Goal: Information Seeking & Learning: Learn about a topic

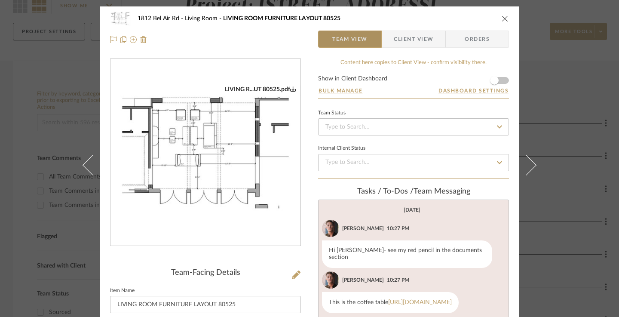
click at [345, 36] on span "Team View" at bounding box center [350, 39] width 35 height 17
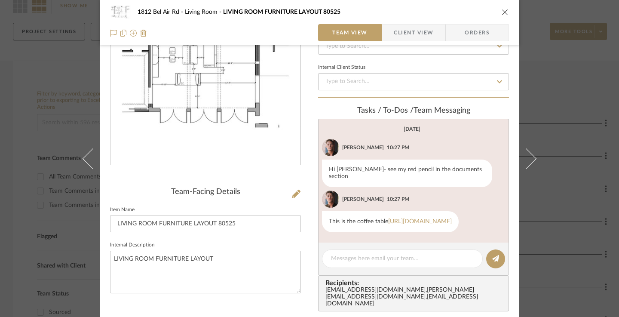
scroll to position [43, 0]
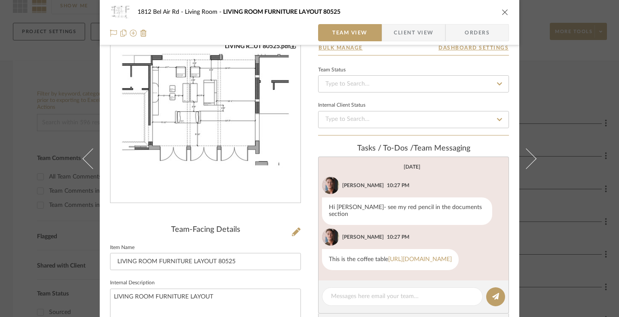
click at [226, 131] on img "0" at bounding box center [206, 110] width 190 height 134
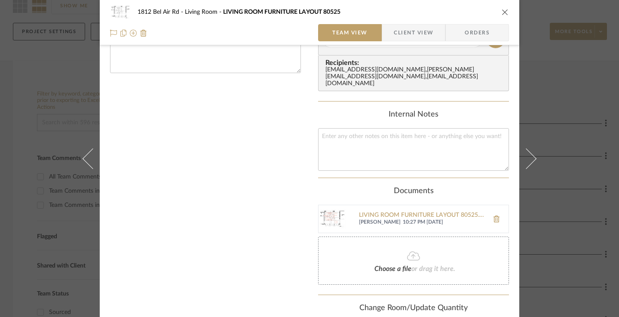
scroll to position [360, 0]
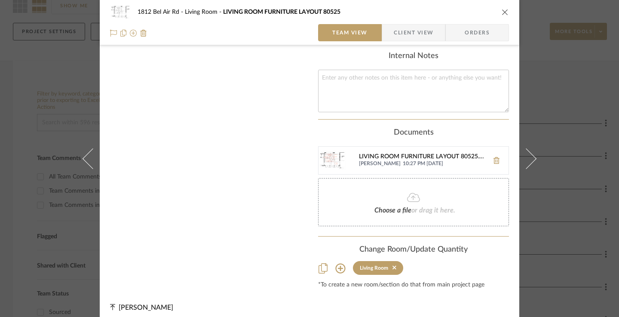
click at [429, 154] on div "LIVING ROOM FURNITURE LAYOUT 80525.pdf" at bounding box center [422, 157] width 126 height 7
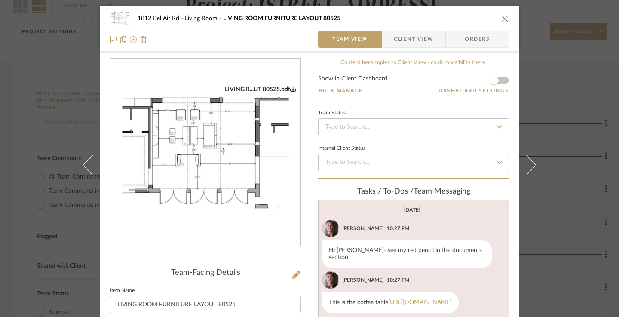
scroll to position [172, 0]
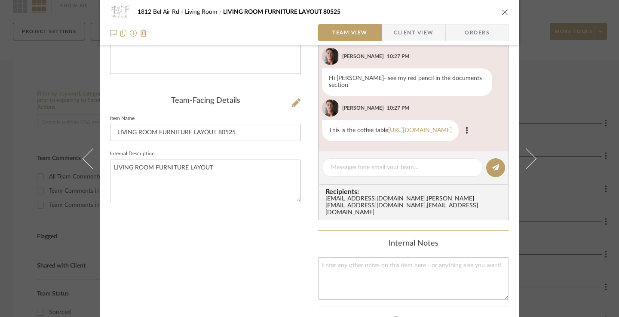
click at [456, 131] on div "This is the coffee table https://www.cb2.com/enyo-76-rectangular-black-marble-c…" at bounding box center [390, 130] width 137 height 21
drag, startPoint x: 454, startPoint y: 130, endPoint x: 326, endPoint y: 124, distance: 127.9
click at [326, 124] on div "This is the coffee table https://www.cb2.com/enyo-76-rectangular-black-marble-c…" at bounding box center [390, 130] width 137 height 21
copy div "This is the coffee table https://www.cb2.com/enyo-76-rectangular-black-marble-c…"
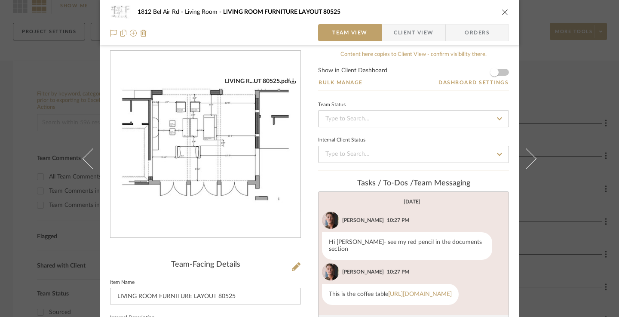
scroll to position [0, 0]
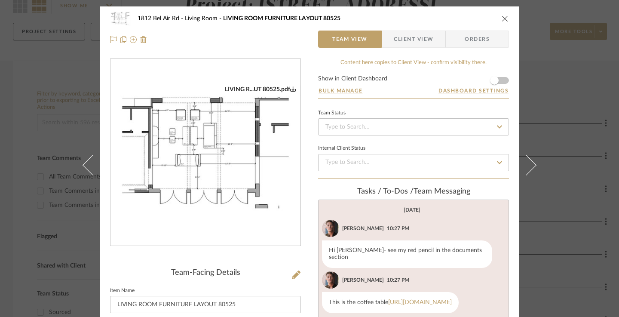
click at [2, 121] on div "1812 Bel Air Rd Living Room LIVING ROOM FURNITURE LAYOUT 80525 Team View Client…" at bounding box center [309, 158] width 619 height 317
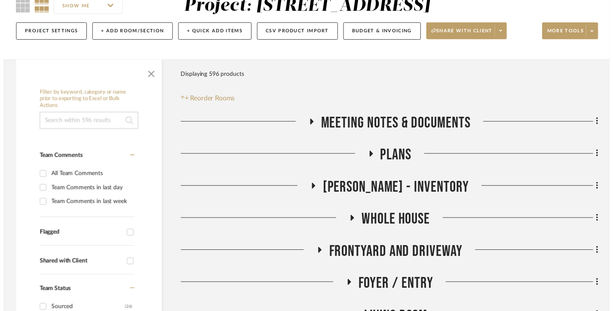
scroll to position [86, 0]
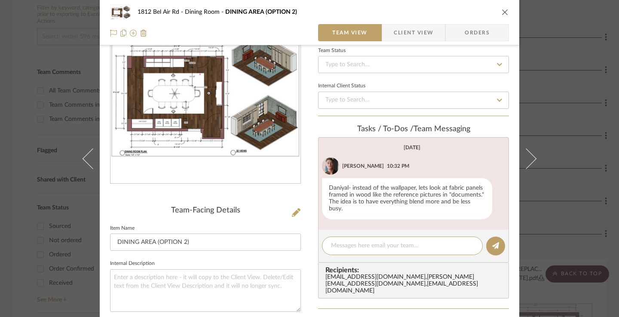
scroll to position [47, 0]
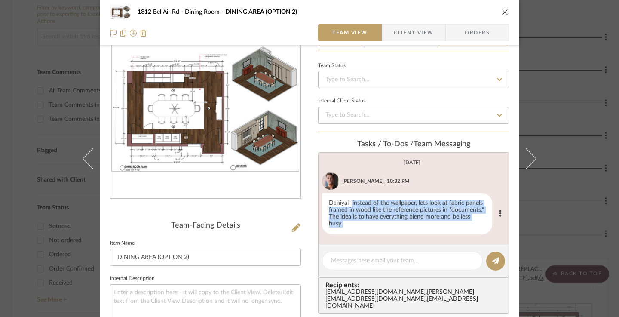
drag, startPoint x: 350, startPoint y: 203, endPoint x: 487, endPoint y: 222, distance: 138.5
click at [487, 222] on div "Daniyal- instead of the wallpaper, lets look at fabric panels framed in wood li…" at bounding box center [407, 213] width 170 height 41
copy div "instead of the wallpaper, lets look at fabric panels framed in wood like the re…"
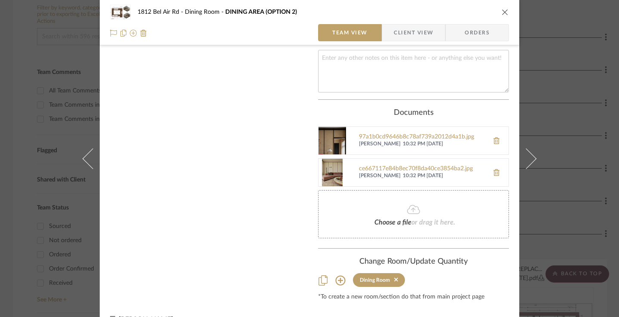
scroll to position [348, 0]
click at [392, 133] on div "97a1b0cd9646b8c78af739a2012d4a1b.jpg" at bounding box center [422, 136] width 126 height 7
click at [382, 165] on div "ce667117e84b8ec70f8da40ce3854ba2.jpg" at bounding box center [422, 168] width 126 height 7
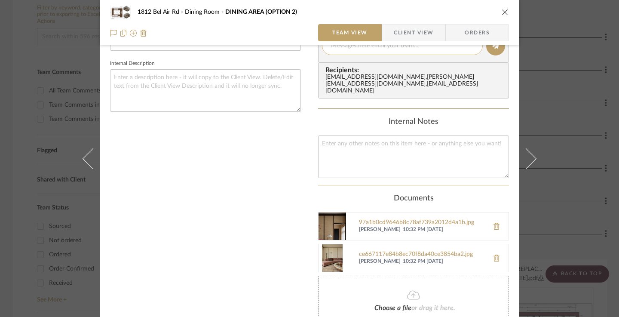
scroll to position [352, 0]
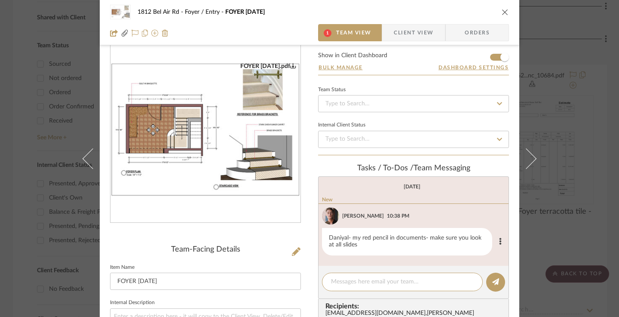
scroll to position [324, 0]
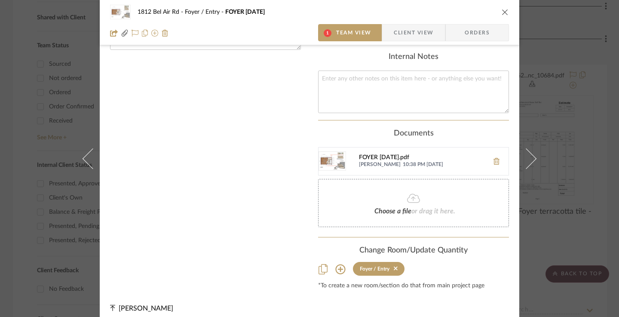
click at [381, 154] on div "FOYER 9.06.25.pdf" at bounding box center [422, 157] width 126 height 7
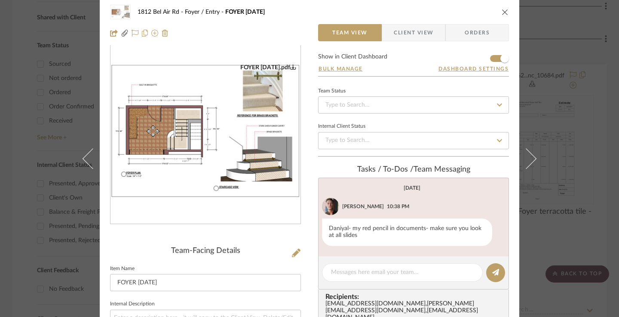
scroll to position [0, 0]
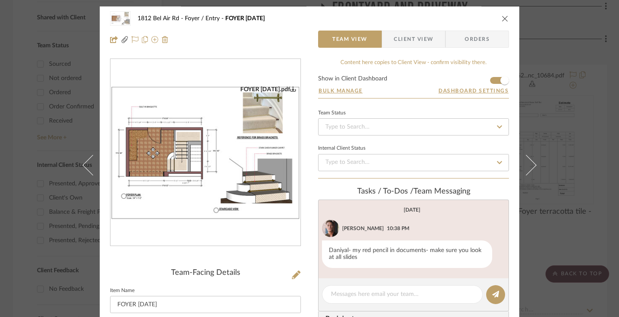
click at [592, 167] on div "1812 Bel Air Rd Foyer / Entry FOYER 9.06.25 Team View Client View Orders FOYER …" at bounding box center [309, 158] width 619 height 317
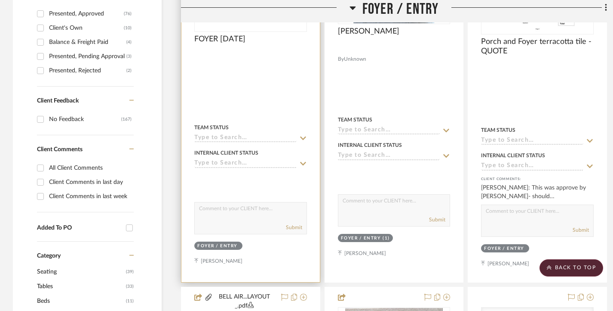
scroll to position [463, 0]
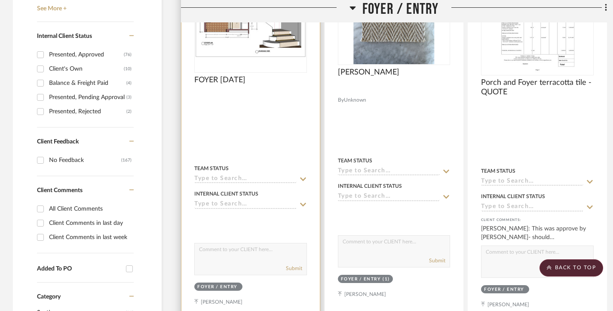
click at [298, 102] on div at bounding box center [251, 129] width 139 height 387
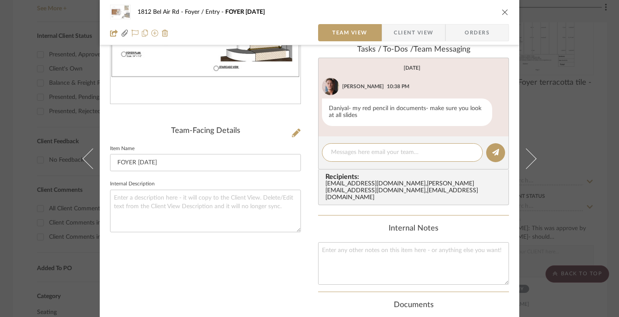
scroll to position [13, 0]
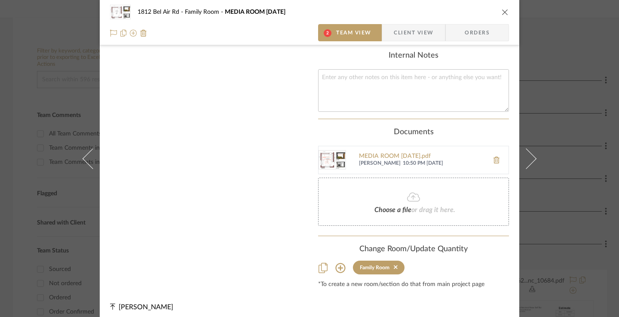
scroll to position [402, 0]
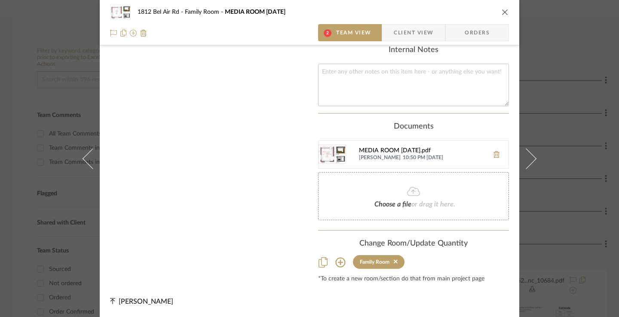
click at [395, 154] on div "MEDIA ROOM 9.05.25.pdf" at bounding box center [422, 151] width 126 height 7
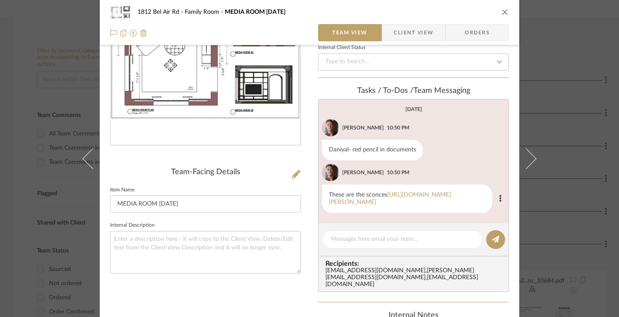
scroll to position [11, 0]
drag, startPoint x: 326, startPoint y: 184, endPoint x: 391, endPoint y: 253, distance: 94.6
click at [391, 213] on div "These are the sconces https://docos.us/products/vera-wall-lamp?currency=USD&var…" at bounding box center [407, 199] width 170 height 28
copy div "These are the sconces https://docos.us/products/vera-wall-lamp?currency=USD&var…"
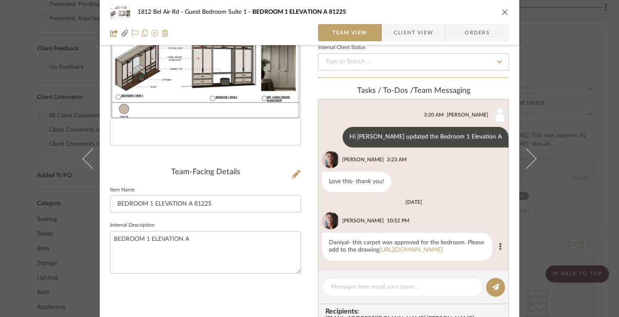
scroll to position [43, 0]
drag, startPoint x: 326, startPoint y: 213, endPoint x: 407, endPoint y: 254, distance: 90.2
click at [407, 254] on div "Daniyal- this carpet was approved for the bedroom. Please add to the drawing ht…" at bounding box center [407, 247] width 170 height 28
click at [350, 233] on div "Daniyal- this carpet was approved for the bedroom. Please add to the drawing ht…" at bounding box center [407, 247] width 170 height 28
drag, startPoint x: 350, startPoint y: 215, endPoint x: 376, endPoint y: 253, distance: 46.7
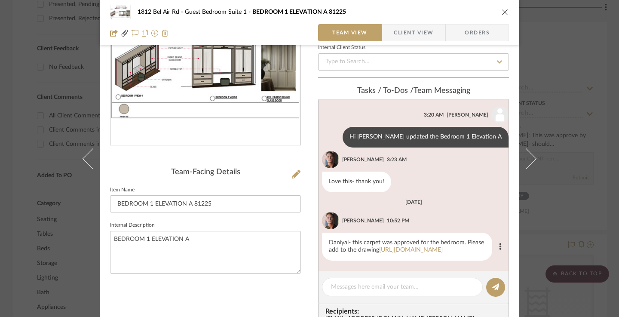
click at [376, 253] on div "Daniyal- this carpet was approved for the bedroom. Please add to the drawing ht…" at bounding box center [407, 247] width 170 height 28
copy div "this carpet was approved for the bedroom. Please add to the drawing https://sta…"
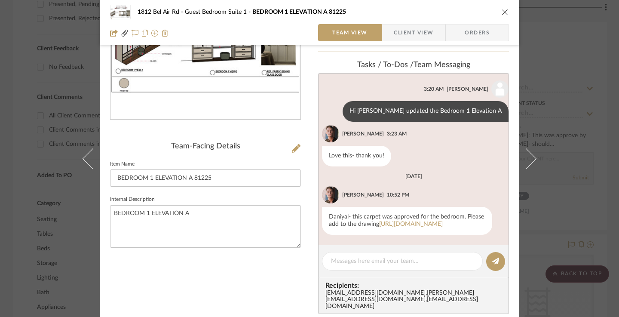
scroll to position [0, 0]
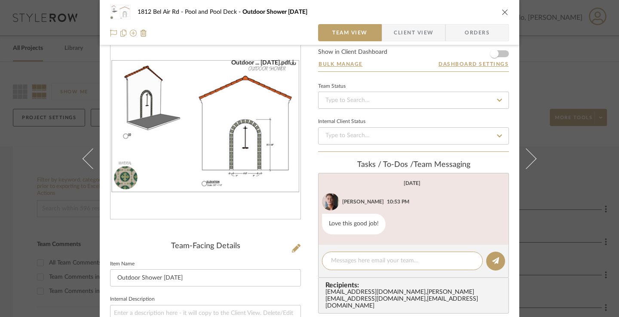
scroll to position [21, 0]
